Goal: Information Seeking & Learning: Compare options

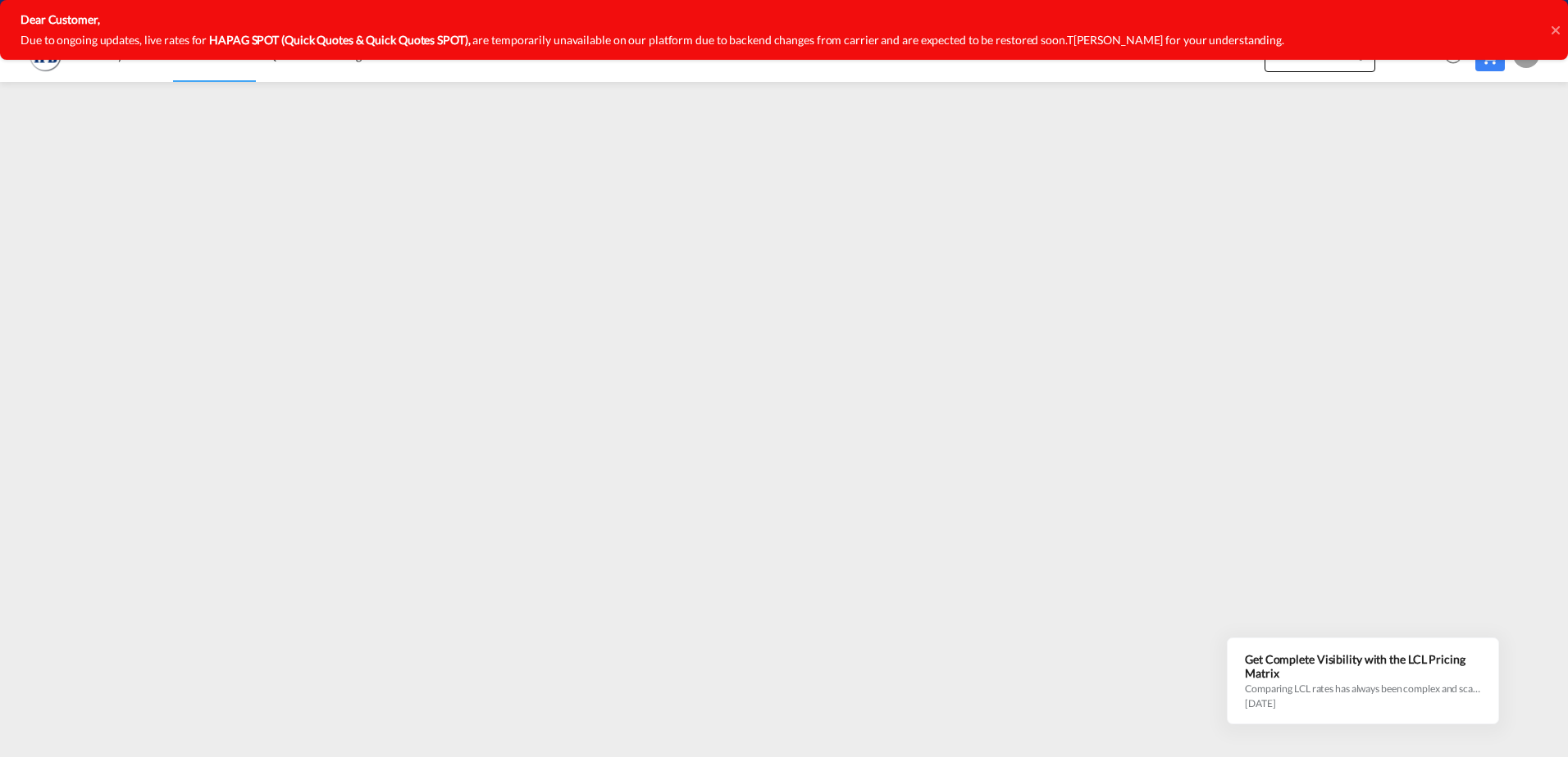
click at [1554, 30] on icon at bounding box center [1554, 29] width 8 height 8
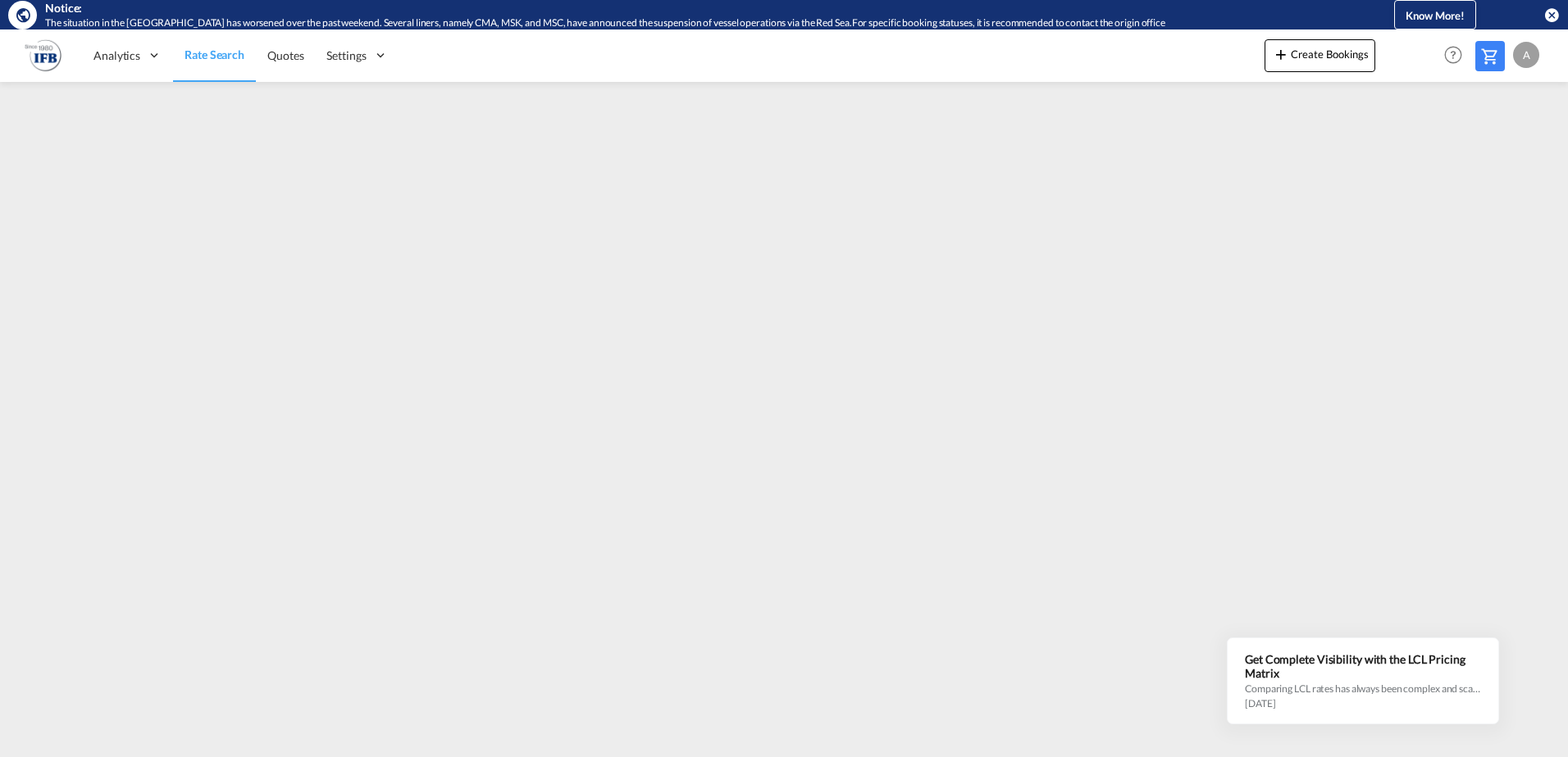
click at [210, 52] on span "Rate Search" at bounding box center [214, 54] width 60 height 14
